Goal: Check status

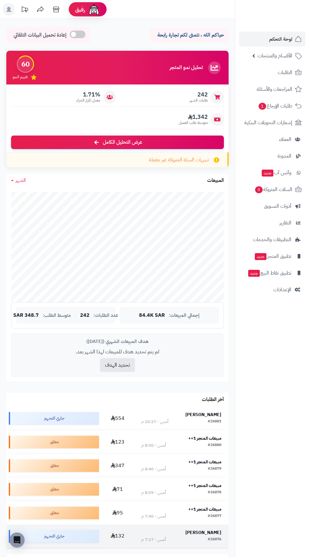
click at [205, 525] on td "[PERSON_NAME] #26876 أمس - 7:17 م" at bounding box center [181, 535] width 94 height 23
